Goal: Task Accomplishment & Management: Use online tool/utility

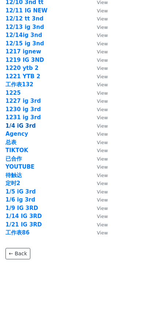
scroll to position [1004, 0]
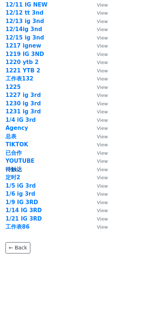
click at [17, 170] on strong "待触达" at bounding box center [13, 169] width 16 height 7
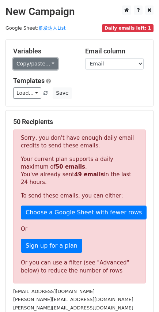
click at [39, 63] on link "Copy/paste..." at bounding box center [35, 63] width 45 height 11
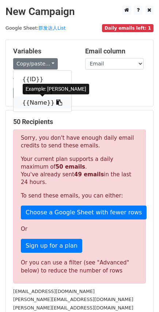
drag, startPoint x: 50, startPoint y: 102, endPoint x: 4, endPoint y: 117, distance: 48.7
click at [56, 102] on icon at bounding box center [59, 102] width 6 height 6
